Goal: Task Accomplishment & Management: Manage account settings

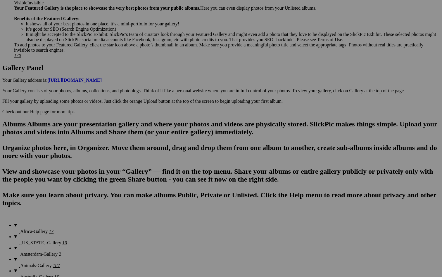
scroll to position [262, 0]
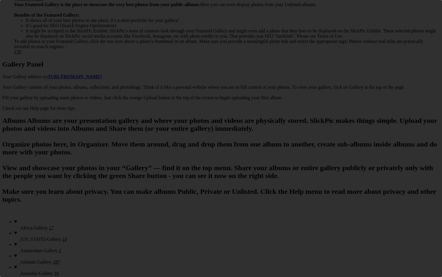
scroll to position [0, 0]
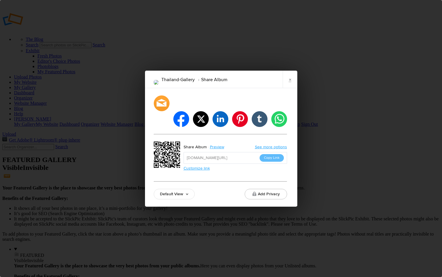
click at [249, 152] on input "https://slickpic.us/18537750jTRR" at bounding box center [235, 158] width 103 height 12
click at [269, 154] on button "Copy Link" at bounding box center [272, 158] width 24 height 8
click at [280, 112] on li "whatsapp" at bounding box center [278, 118] width 17 height 17
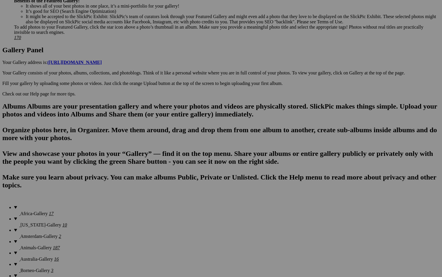
scroll to position [278, 0]
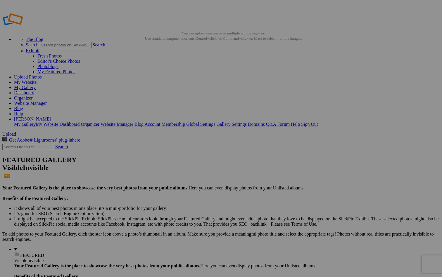
click at [23, 111] on link "Help" at bounding box center [18, 113] width 9 height 5
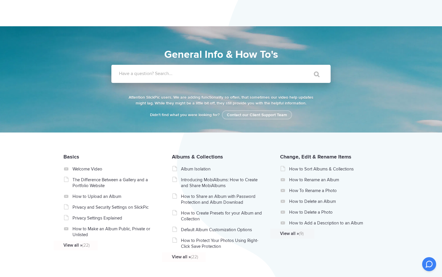
click at [150, 74] on label "Have a question? Search..." at bounding box center [228, 74] width 219 height 6
click at [150, 74] on input "Have a question? Search..." at bounding box center [208, 74] width 195 height 18
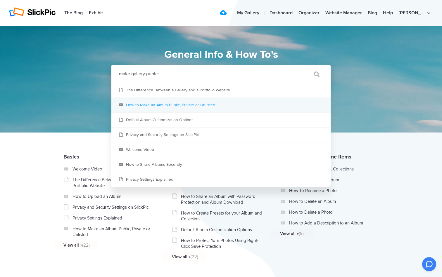
type input "make gallery public"
click at [221, 103] on link "How to Make an Album Public, Private or Unlisted" at bounding box center [220, 105] width 219 height 15
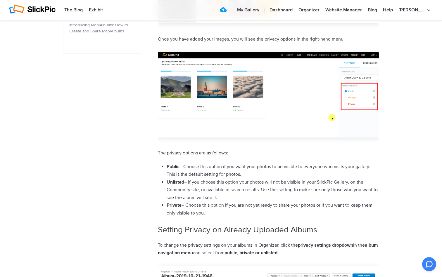
scroll to position [346, 0]
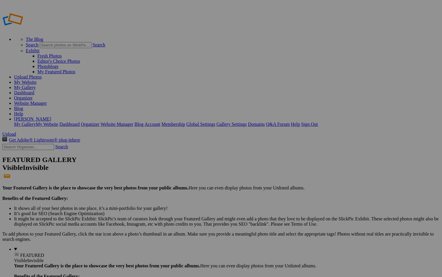
click at [40, 247] on details "FEATURED Visible Invisible Your Featured Gallery is the place to showcase the v…" at bounding box center [227, 281] width 426 height 69
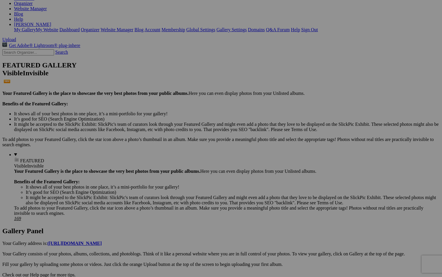
scroll to position [90, 0]
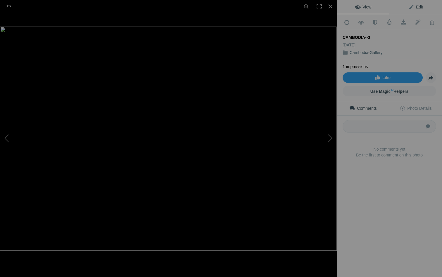
click at [419, 6] on span "Edit" at bounding box center [415, 7] width 15 height 5
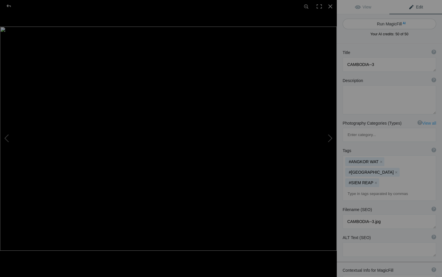
click at [408, 23] on button "Run MagicFill AI" at bounding box center [390, 24] width 94 height 11
type textarea "Majestic Faces of Angkor Thom: A Stunning View of Bayon Temple"
type textarea "Discover the breathtaking beauty of the Bayon Temple in Angkor Thom, Cambodia. …"
type textarea "bayon-temple-angkor-thom-cambodia.jpg"
type textarea "A close-up view of the Bayon Temple in Angkor Thom, Cambodia, featuring its ico…"
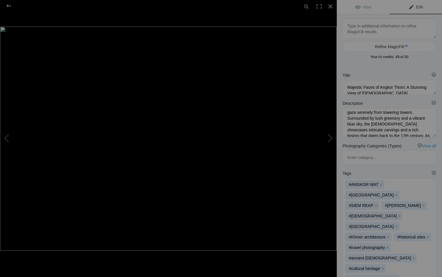
scroll to position [35, 0]
click at [332, 7] on div at bounding box center [330, 6] width 13 height 13
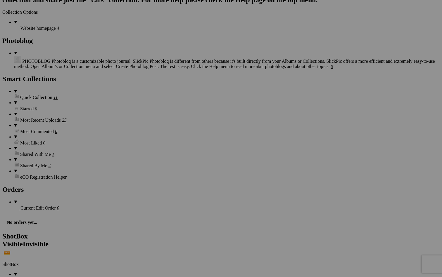
scroll to position [1964, 0]
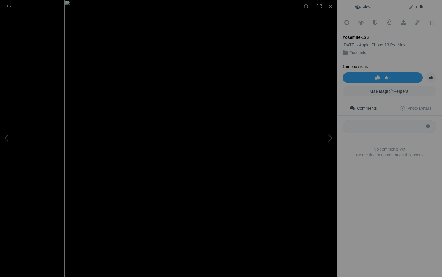
click at [418, 8] on span "Edit" at bounding box center [415, 7] width 15 height 5
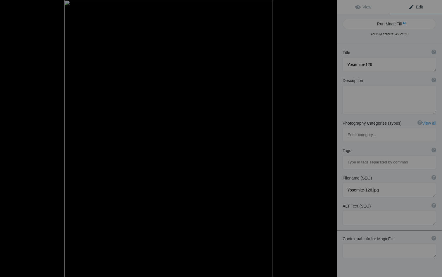
click at [390, 24] on button "Run MagicFill AI" at bounding box center [390, 24] width 94 height 11
type textarea "Serene Reflection of Yosemite's Majestic Landscape"
type textarea "Experience the breathtaking beauty of Yosemite National Park with this stunning…"
type textarea "yosemite-serene-reflection-landscape.jpg"
type textarea "A large boulder reflects in the calm waters of Yosemite National Park, surround…"
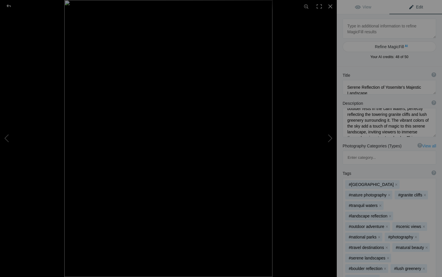
scroll to position [27, 0]
click at [331, 6] on div at bounding box center [330, 6] width 13 height 13
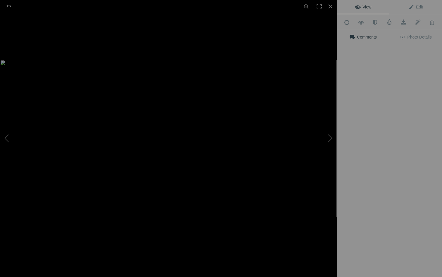
click at [364, 128] on div "View Edit Add to Quick Collection Remove from Quick Collection Hide from Public…" at bounding box center [389, 138] width 105 height 277
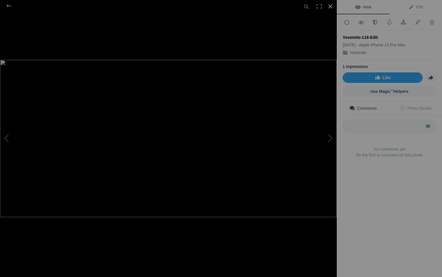
click at [331, 6] on div at bounding box center [330, 6] width 13 height 13
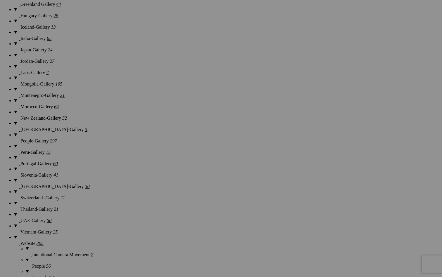
scroll to position [694, 0]
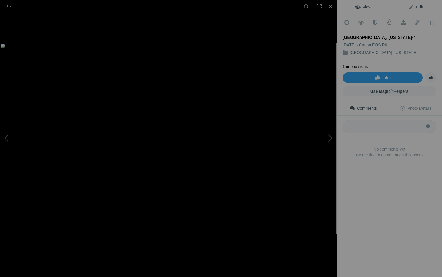
click at [419, 5] on span "Edit" at bounding box center [415, 7] width 15 height 5
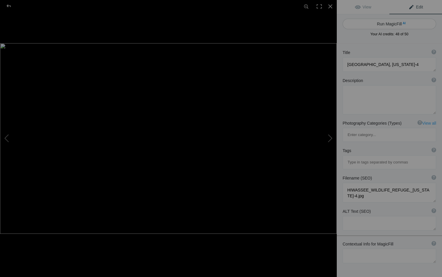
click at [392, 24] on button "Run MagicFill AI" at bounding box center [390, 24] width 94 height 11
type textarea "Serene Sunset Reflections at Hiwassee Wildlife Refuge, Tennessee"
type textarea "Experience the tranquil beauty of Hiwassee Wildlife Refuge in Tennessee as the …"
type textarea "hiwassee-wildlife-refuge-sunset-reflections.jpg"
type textarea "A serene sunset at Hiwassee Wildlife Refuge, Tennessee, featuring silhouetted t…"
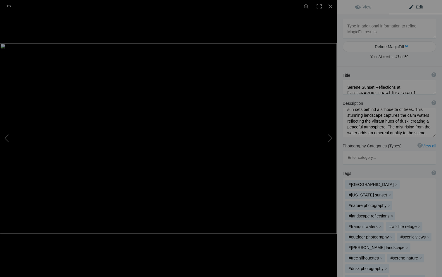
scroll to position [21, 0]
click at [331, 3] on div at bounding box center [330, 6] width 13 height 13
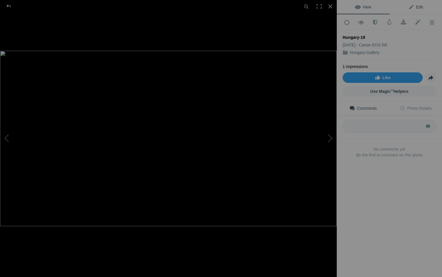
click at [417, 6] on span "Edit" at bounding box center [415, 7] width 15 height 5
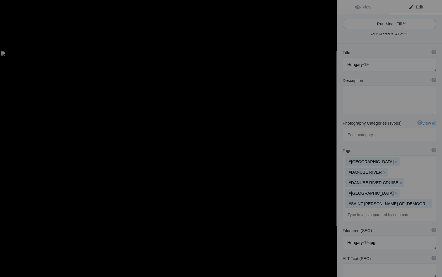
click at [405, 24] on button "Run MagicFill AI" at bounding box center [390, 24] width 94 height 11
type textarea "Stunning View of Buda Castle and the Danube River in Budapest, Hungary"
type textarea "This captivating image showcases the breathtaking skyline of Budapest, Hungary,…"
type textarea "buda-castle-danube-river-budapest.jpg"
type textarea "A scenic view of Buda Castle overlooking the Danube River in Budapest, Hungary,…"
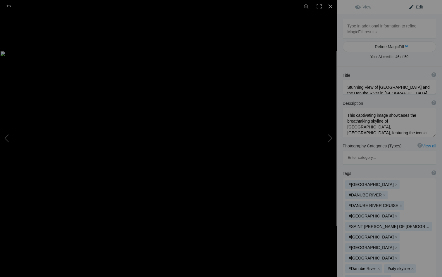
click at [331, 7] on div at bounding box center [330, 6] width 13 height 13
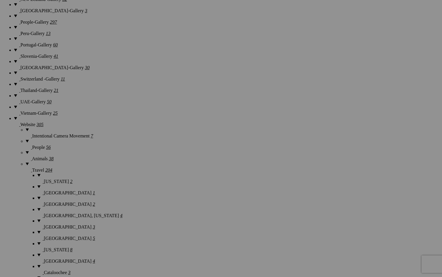
scroll to position [805, 0]
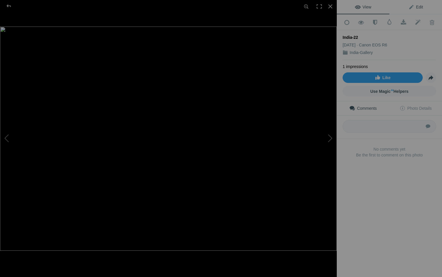
click at [420, 5] on span "Edit" at bounding box center [415, 7] width 15 height 5
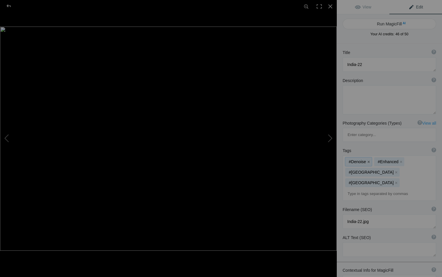
click at [369, 160] on button "x" at bounding box center [368, 162] width 4 height 4
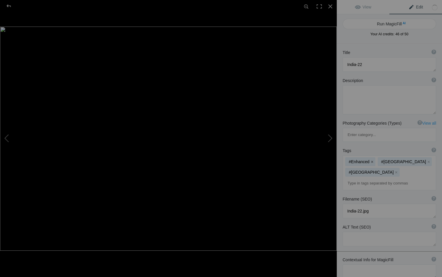
click at [372, 160] on button "x" at bounding box center [372, 162] width 4 height 4
click at [403, 25] on span "AI" at bounding box center [403, 23] width 3 height 4
type textarea "Vibrant Ghats of Varanasi: A Colorful Riverside Scene"
type textarea "This stunning photograph captures the vibrant ghats of Varanasi, India, showcas…"
type textarea "vibrant-ghats-varanasi.jpg"
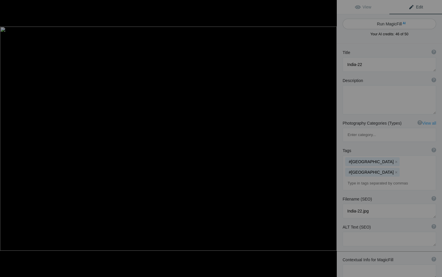
type textarea "A colorful view of the ghats in Varanasi, India, featuring traditional boats an…"
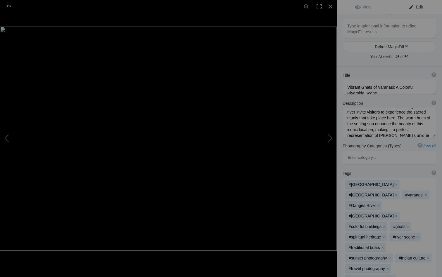
scroll to position [56, 0]
click at [329, 4] on div at bounding box center [330, 6] width 13 height 13
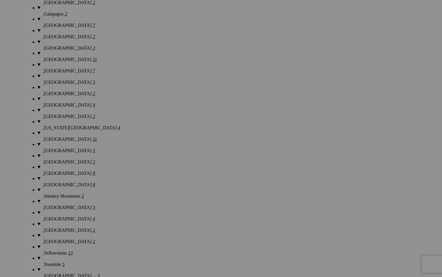
scroll to position [1133, 0]
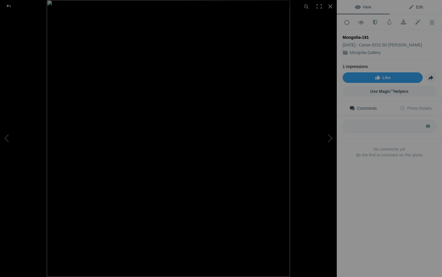
click at [419, 8] on span "Edit" at bounding box center [415, 7] width 15 height 5
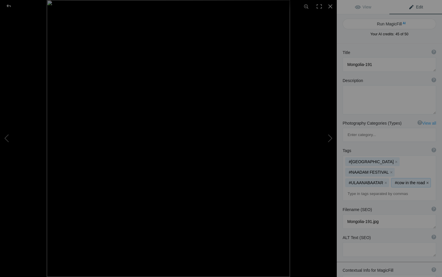
click at [426, 181] on button "x" at bounding box center [427, 183] width 4 height 4
click at [400, 23] on button "Run MagicFill AI" at bounding box center [390, 24] width 94 height 11
type textarea "Young Mongolian Rider Enjoying Ice Cream After Competition"
type textarea "This captivating image features a young Mongolian boy, adorned in vibrant ridin…"
type textarea "young-mongolian-rider-ice-cream.jpg"
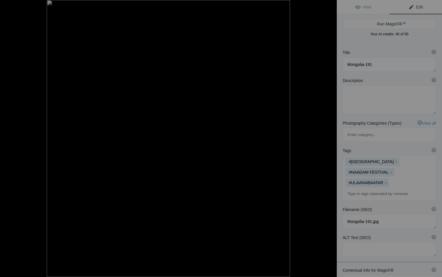
type textarea "A young Mongolian boy in colorful riding gear enjoys an ice cream cone while we…"
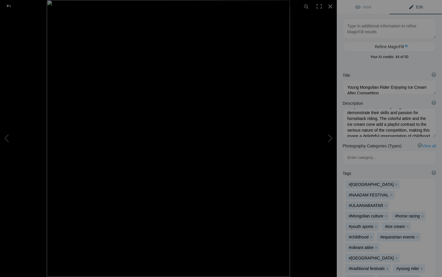
scroll to position [71, 0]
click at [331, 5] on div at bounding box center [330, 6] width 13 height 13
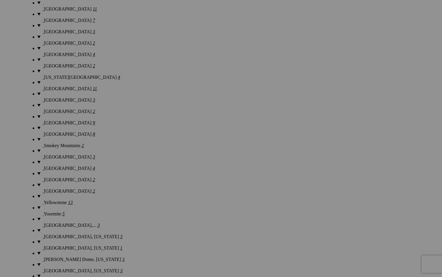
scroll to position [1185, 0]
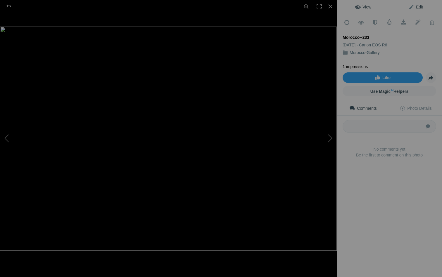
click at [418, 7] on span "Edit" at bounding box center [415, 7] width 15 height 5
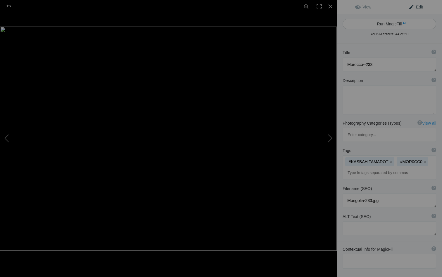
click at [405, 22] on button "Run MagicFill AI" at bounding box center [390, 24] width 94 height 11
type textarea "Scenic View of a Traditional Moroccan Village in the Atlas Mountains"
type textarea "This stunning image captures the essence of a traditional Moroccan village nest…"
type textarea "traditional-moroccan-village-atlas-mountains.jpg"
type textarea "A picturesque view of a traditional Moroccan village set against the backdrop o…"
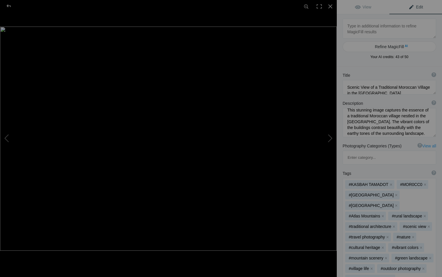
scroll to position [6, 0]
click at [330, 6] on div at bounding box center [330, 6] width 13 height 13
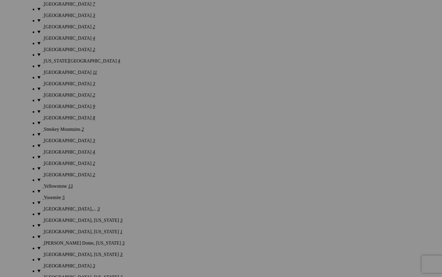
scroll to position [1200, 0]
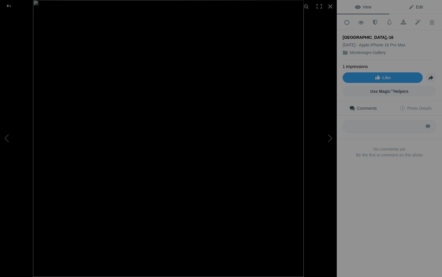
click at [417, 8] on span "Edit" at bounding box center [415, 7] width 15 height 5
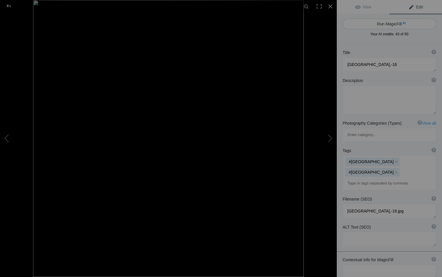
click at [409, 23] on button "Run MagicFill AI" at bounding box center [390, 24] width 94 height 11
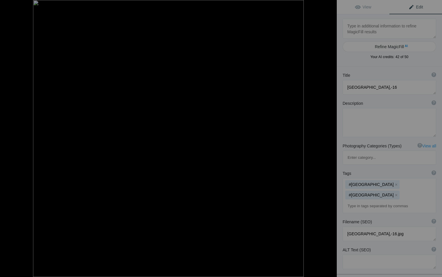
type textarea "Scenic View of Kotor Bay and the Mountains of Montenegro"
type textarea "This stunning image captures the picturesque town nestled along the shores of K…"
type textarea "kotor-bay-montenegro-scenery.jpg"
type textarea "A scenic view of Kotor Bay in Montenegro, showcasing the charming town with red…"
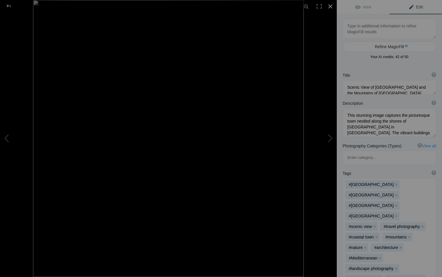
click at [330, 5] on div at bounding box center [330, 6] width 13 height 13
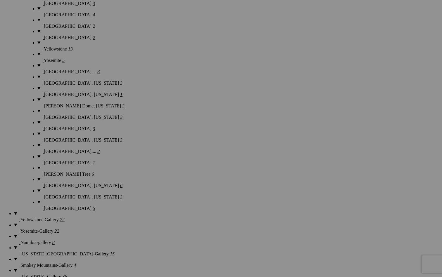
scroll to position [1338, 0]
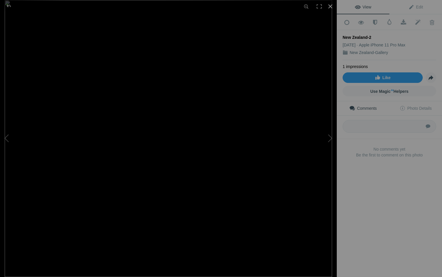
click at [330, 6] on div at bounding box center [330, 6] width 13 height 13
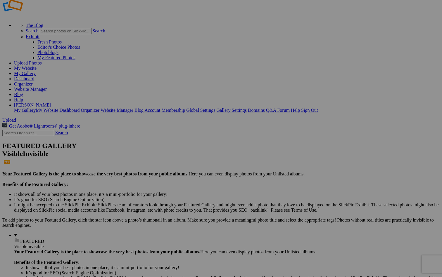
scroll to position [9, 0]
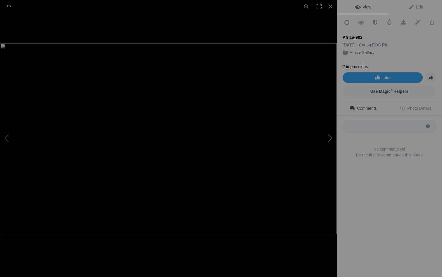
click at [332, 139] on button at bounding box center [315, 139] width 44 height 100
click at [332, 138] on button at bounding box center [315, 139] width 44 height 100
click at [419, 7] on span "Edit" at bounding box center [415, 7] width 15 height 5
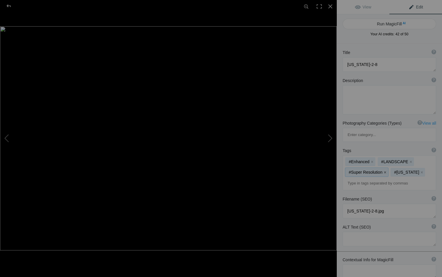
click at [383, 170] on button "x" at bounding box center [385, 172] width 4 height 4
click at [372, 160] on button "x" at bounding box center [372, 162] width 4 height 4
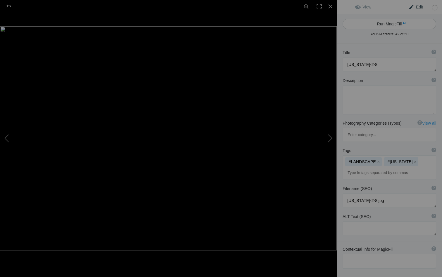
click at [398, 21] on button "Run MagicFill AI" at bounding box center [390, 24] width 94 height 11
type textarea "Majestic Glacier Bay in Alaska: A Stunning Landscape of Ice and Mountains"
type textarea "Experience the breathtaking beauty of Glacier Bay, Alaska, where towering mount…"
type textarea "glacier-bay-alaska-landscape.jpg"
type textarea "A stunning view of Glacier Bay in Alaska, featuring towering mountains, floatin…"
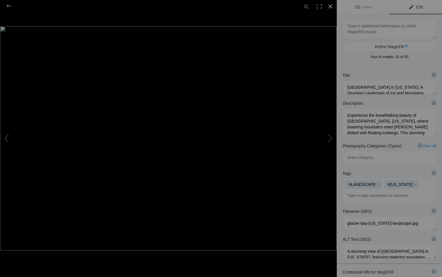
click at [331, 6] on div at bounding box center [330, 6] width 13 height 13
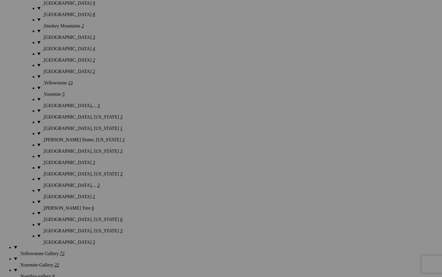
scroll to position [1308, 0]
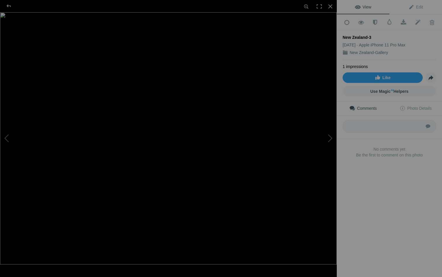
click at [226, 197] on img at bounding box center [168, 138] width 337 height 252
click at [359, 170] on div "New Zealand-3 View Edit Add to Quick Collection Remove from Quick Collection Hi…" at bounding box center [221, 138] width 442 height 277
click at [325, 174] on div "New Zealand-3" at bounding box center [168, 138] width 337 height 277
click at [333, 4] on div at bounding box center [330, 6] width 13 height 13
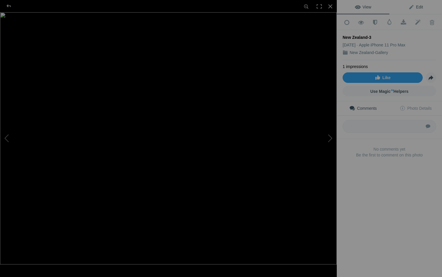
click at [419, 7] on span "Edit" at bounding box center [415, 7] width 15 height 5
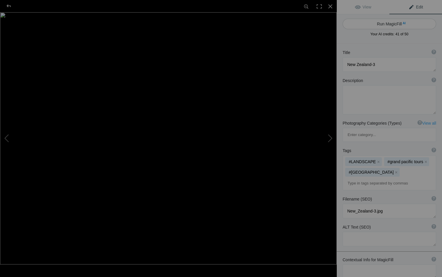
click at [398, 23] on button "Run MagicFill AI" at bounding box center [390, 24] width 94 height 11
type textarea "Stunning Landscape of [GEOGRAPHIC_DATA], [GEOGRAPHIC_DATA]"
type textarea "Experience the breathtaking beauty of Fiordland National Park in New Zealand, w…"
type textarea "fiordland-national-park-new-zealand.jpg"
type textarea "A stunning view of Fiordland National Park in New Zealand, featuring dramatic m…"
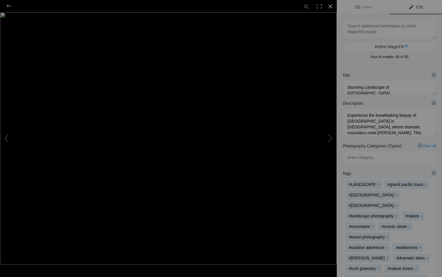
click at [331, 6] on div at bounding box center [330, 6] width 13 height 13
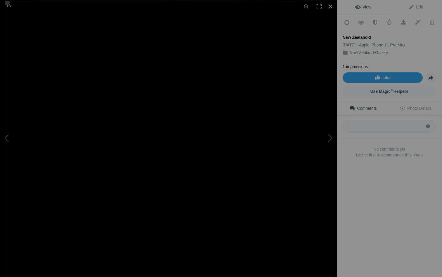
click at [329, 6] on div at bounding box center [330, 6] width 13 height 13
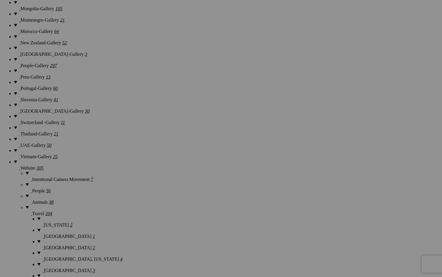
scroll to position [761, 0]
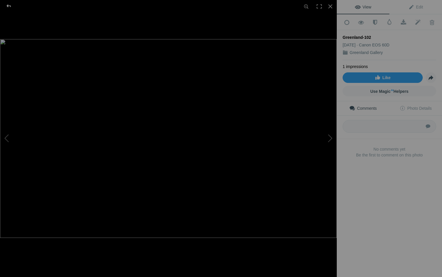
click at [10, 7] on div at bounding box center [8, 6] width 21 height 12
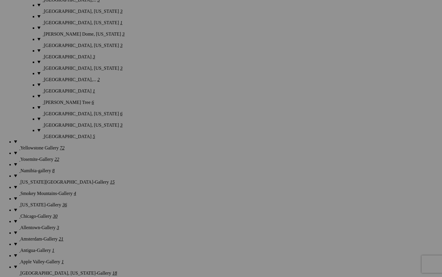
scroll to position [1403, 0]
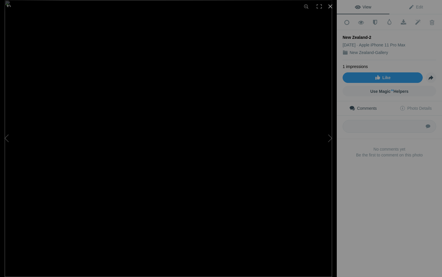
click at [329, 5] on div at bounding box center [330, 6] width 13 height 13
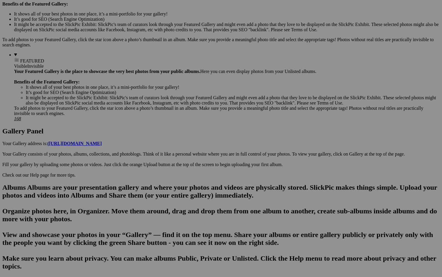
scroll to position [195, 0]
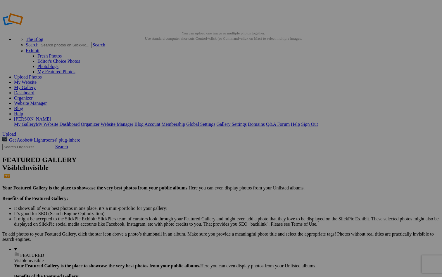
drag, startPoint x: 179, startPoint y: 109, endPoint x: 140, endPoint y: 111, distance: 38.4
type input "New Zealand-101"
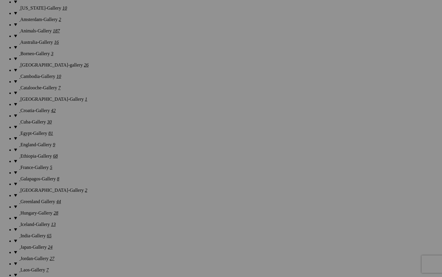
scroll to position [494, 0]
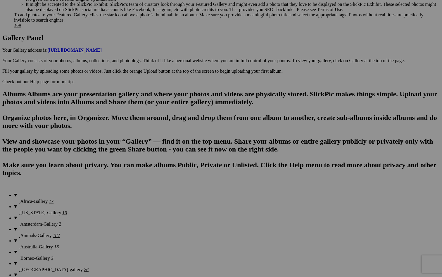
scroll to position [289, 0]
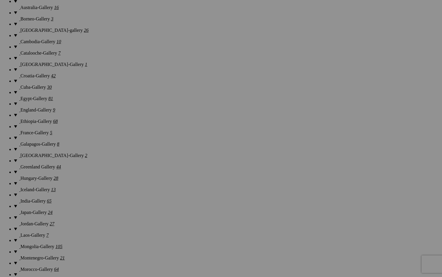
scroll to position [529, 0]
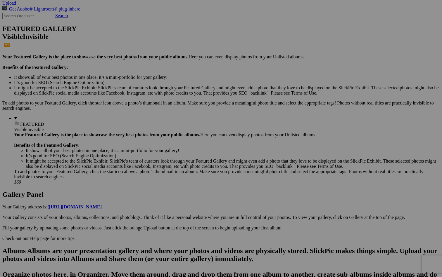
scroll to position [136, 0]
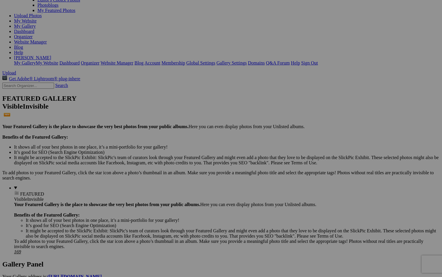
scroll to position [72, 0]
